Goal: Information Seeking & Learning: Stay updated

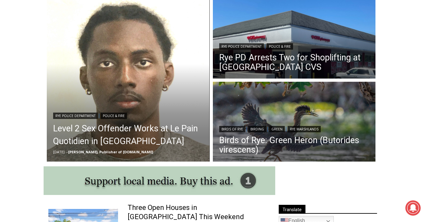
scroll to position [205, 0]
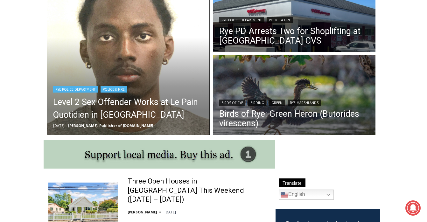
click at [125, 35] on img "Read More Level 2 Sex Offender Works at Le Pain Quotidien in Rye" at bounding box center [128, 54] width 163 height 163
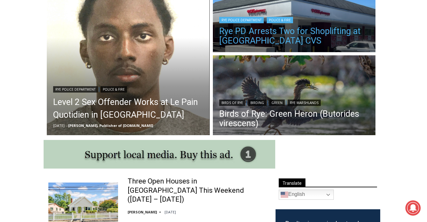
click at [265, 38] on link "Rye PD Arrests Two for Shoplifting at [GEOGRAPHIC_DATA] CVS" at bounding box center [294, 35] width 150 height 19
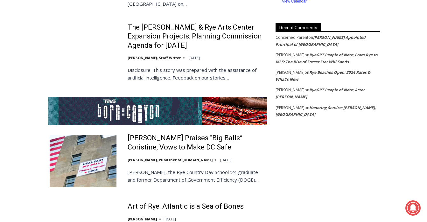
scroll to position [1171, 0]
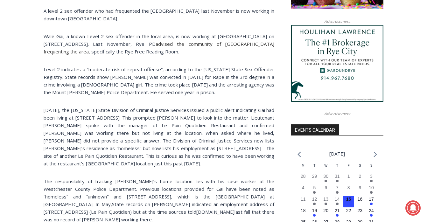
click at [132, 139] on p "[DATE], the [US_STATE] State Division of Criminal Justice Services issued a pub…" at bounding box center [159, 136] width 231 height 61
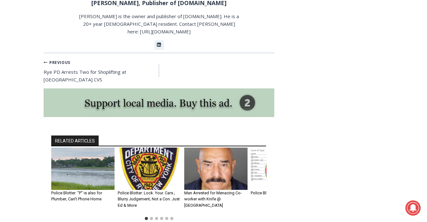
scroll to position [1541, 0]
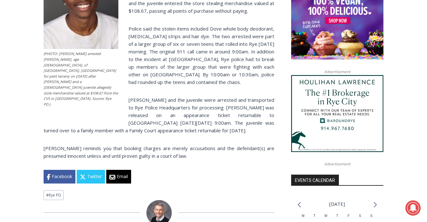
scroll to position [539, 0]
